Goal: Find specific page/section: Find specific page/section

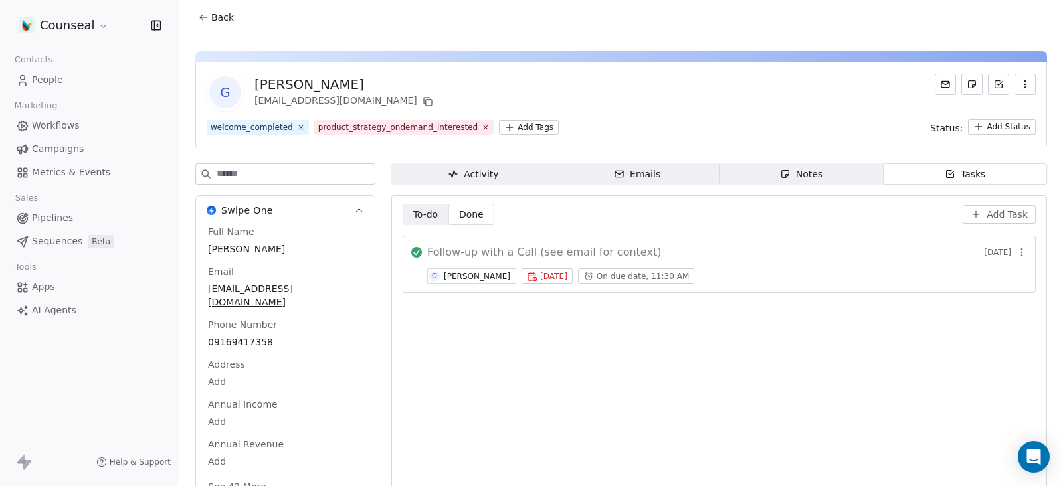
click at [789, 174] on div "Notes" at bounding box center [801, 174] width 43 height 14
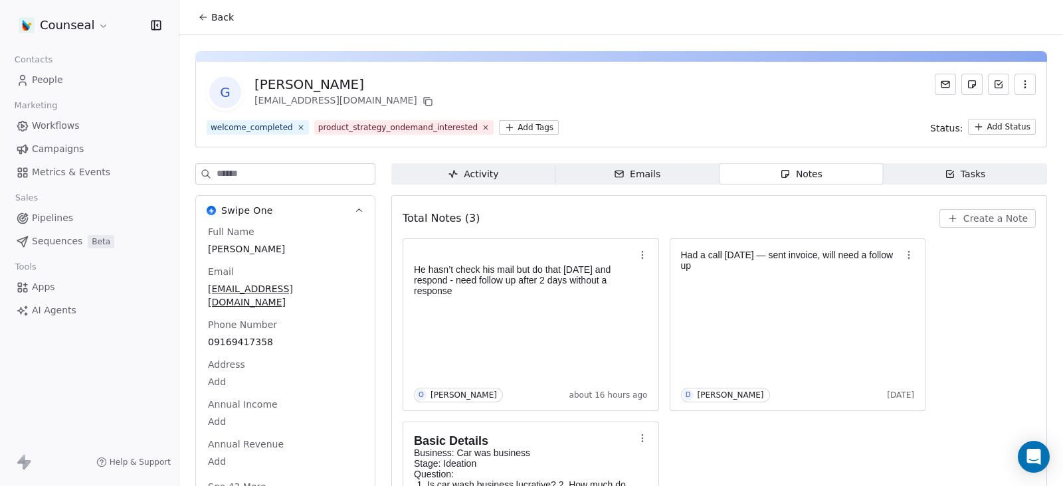
click at [947, 183] on span "Tasks Tasks" at bounding box center [965, 173] width 164 height 21
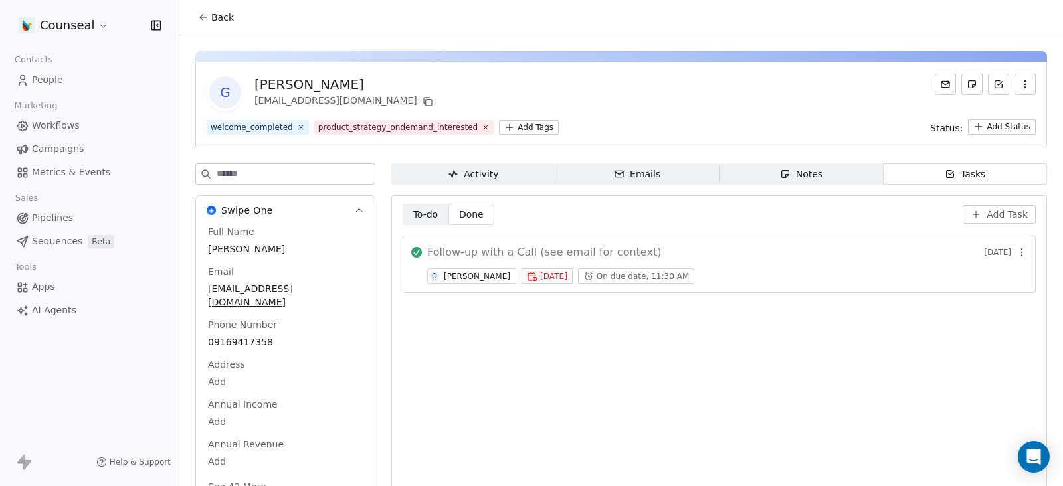
click at [1017, 248] on icon "button" at bounding box center [1022, 252] width 11 height 11
click at [824, 377] on div "To-do To-do Done Done Add Task Follow-up with a Call (see email for context) 2 …" at bounding box center [719, 350] width 633 height 292
click at [523, 177] on span "Activity Activity" at bounding box center [473, 173] width 164 height 21
